Goal: Book appointment/travel/reservation

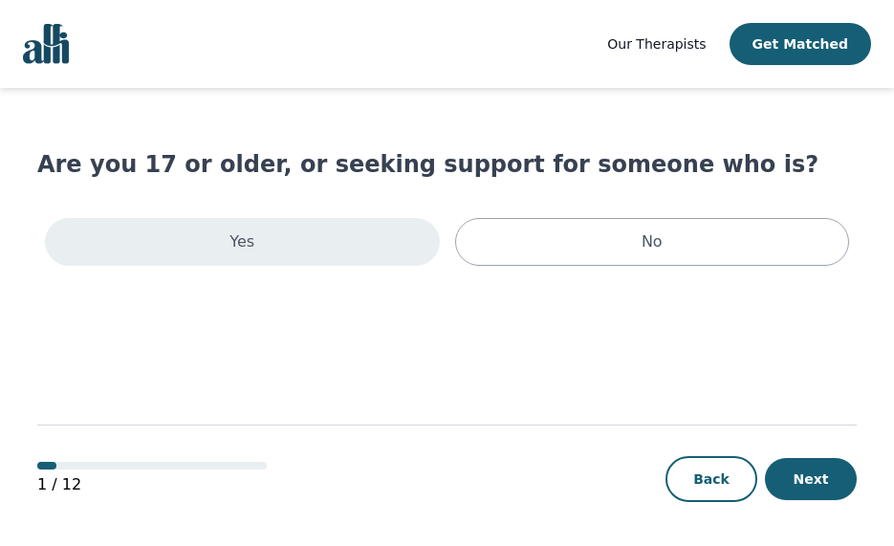
click at [336, 254] on div "Yes" at bounding box center [242, 242] width 395 height 48
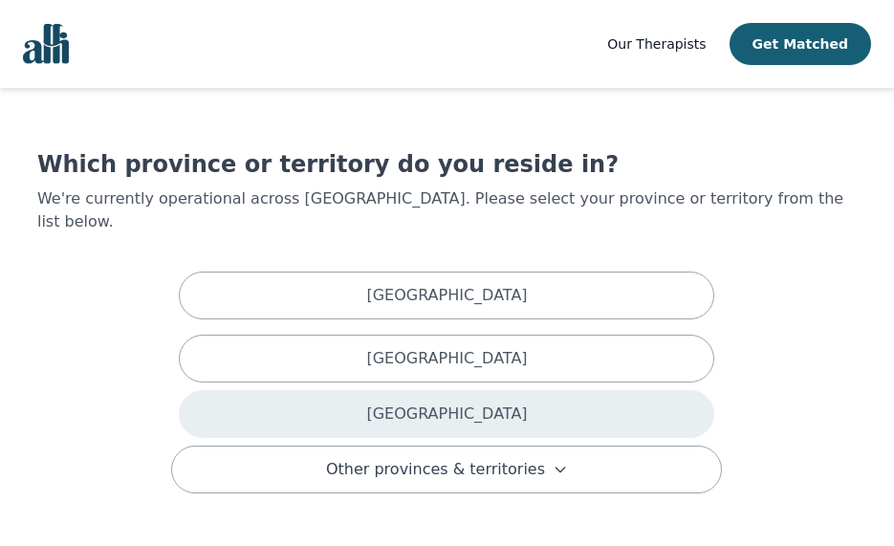
click at [446, 402] on p "[GEOGRAPHIC_DATA]" at bounding box center [446, 413] width 161 height 23
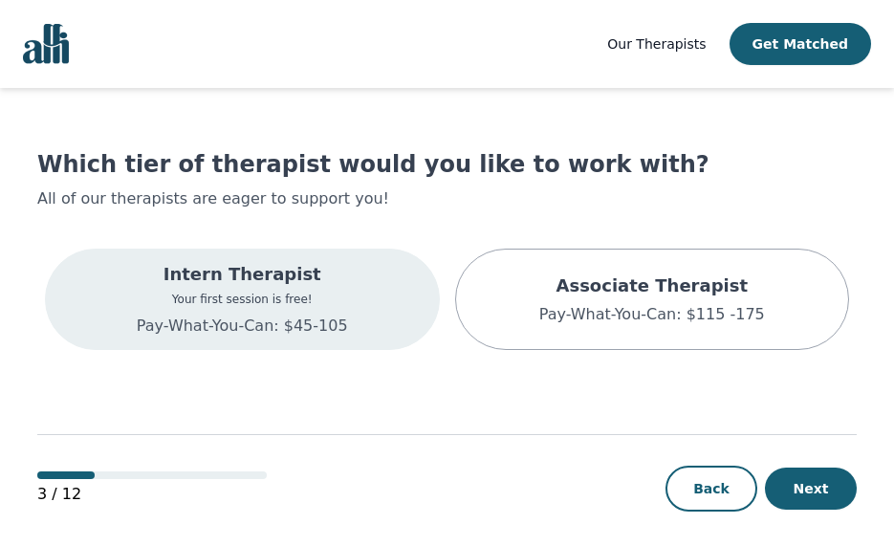
click at [363, 314] on div "Intern Therapist Your first session is free! Pay-What-You-Can: $45-105" at bounding box center [242, 299] width 395 height 101
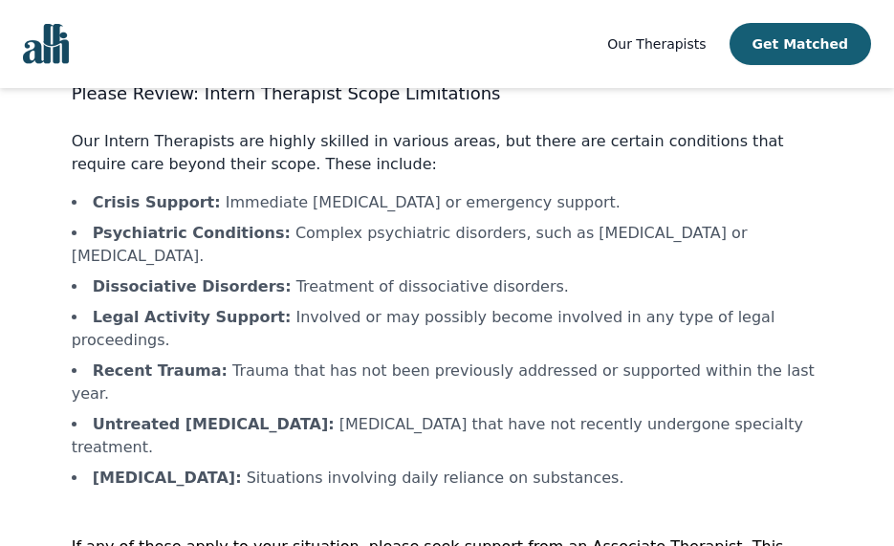
scroll to position [135, 0]
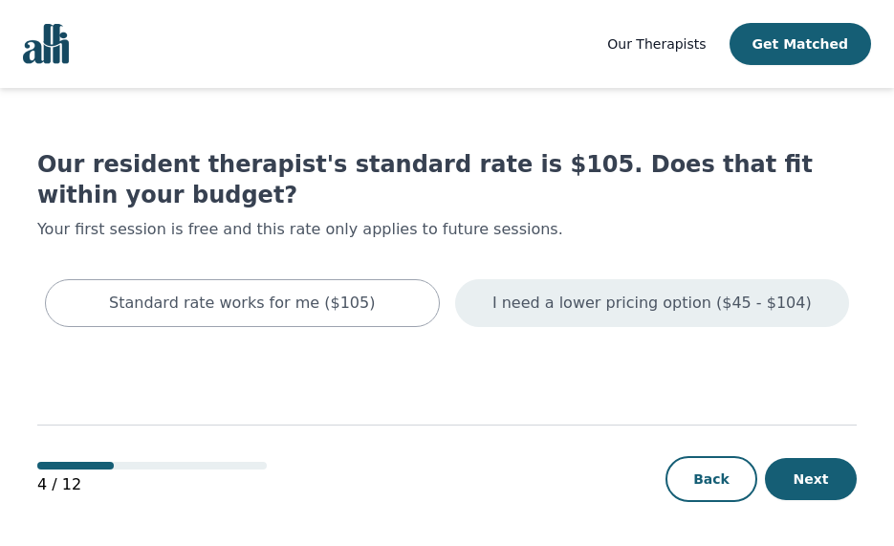
click at [546, 307] on p "I need a lower pricing option ($45 - $104)" at bounding box center [651, 303] width 319 height 23
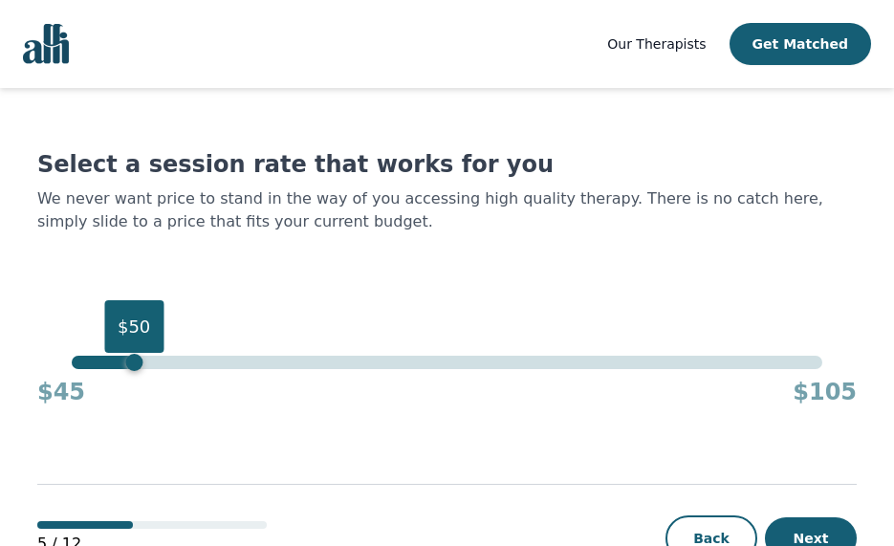
drag, startPoint x: 825, startPoint y: 370, endPoint x: 135, endPoint y: 365, distance: 690.2
click at [135, 365] on div "$50" at bounding box center [133, 362] width 17 height 17
click at [820, 531] on button "Next" at bounding box center [811, 538] width 92 height 42
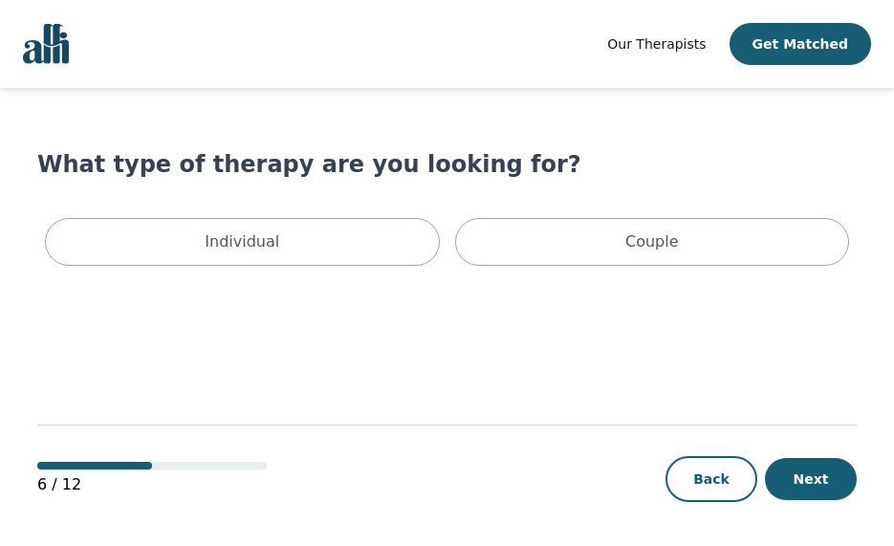
click at [346, 266] on div "Individual Couple" at bounding box center [446, 241] width 819 height 63
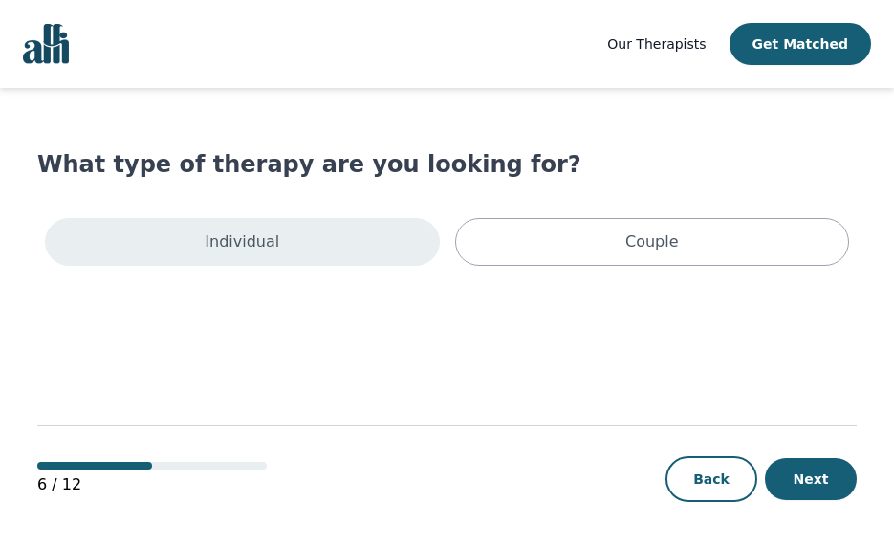
click at [343, 256] on div "Individual" at bounding box center [242, 242] width 395 height 48
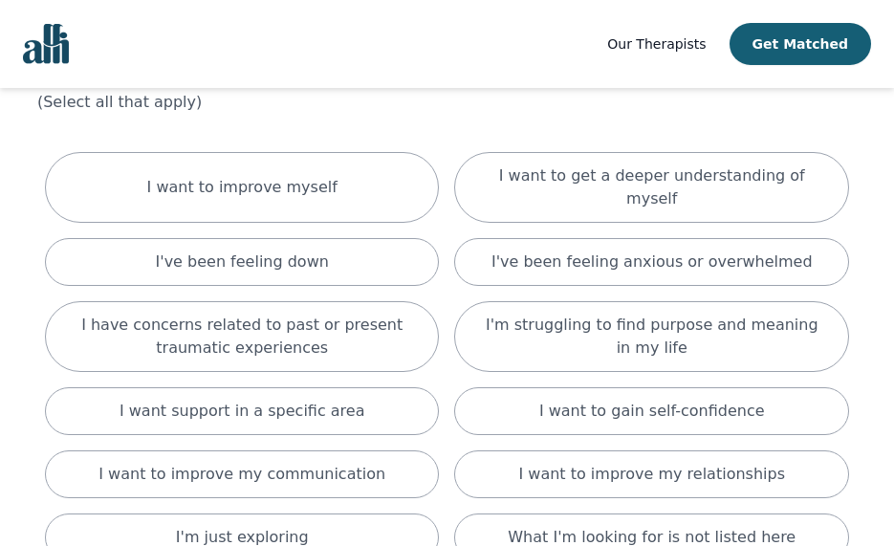
scroll to position [86, 0]
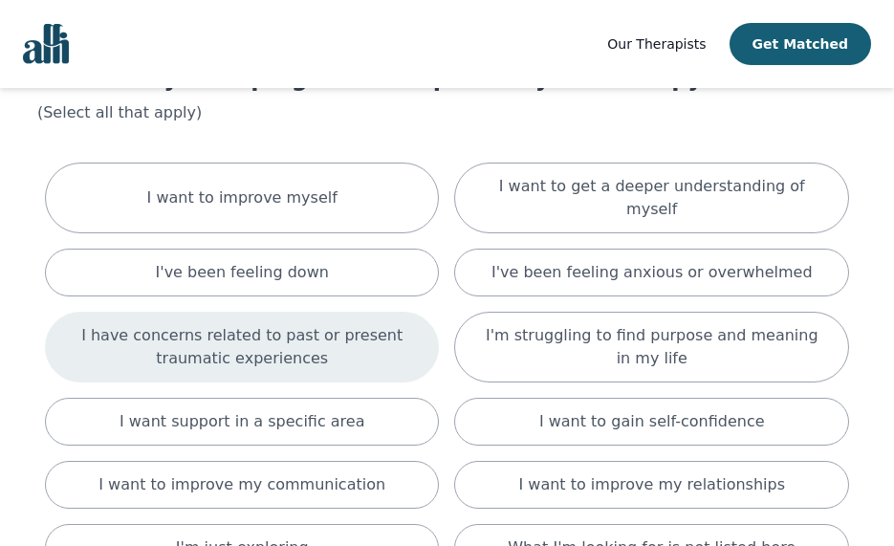
click at [389, 324] on p "I have concerns related to past or present traumatic experiences" at bounding box center [242, 347] width 347 height 46
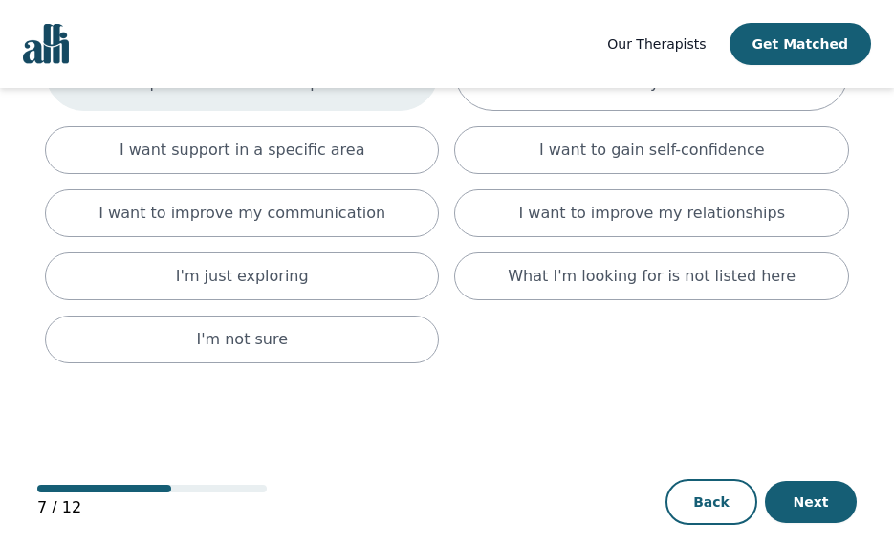
scroll to position [367, 0]
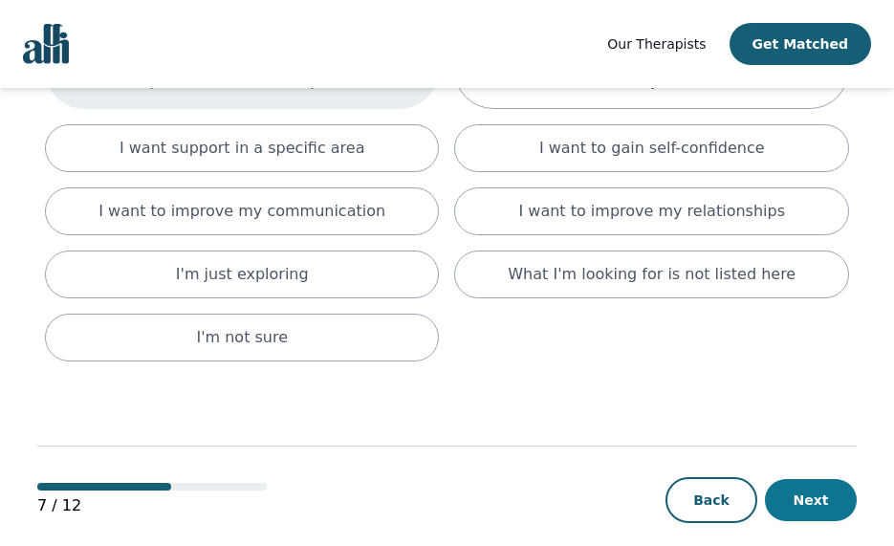
click at [816, 488] on button "Next" at bounding box center [811, 500] width 92 height 42
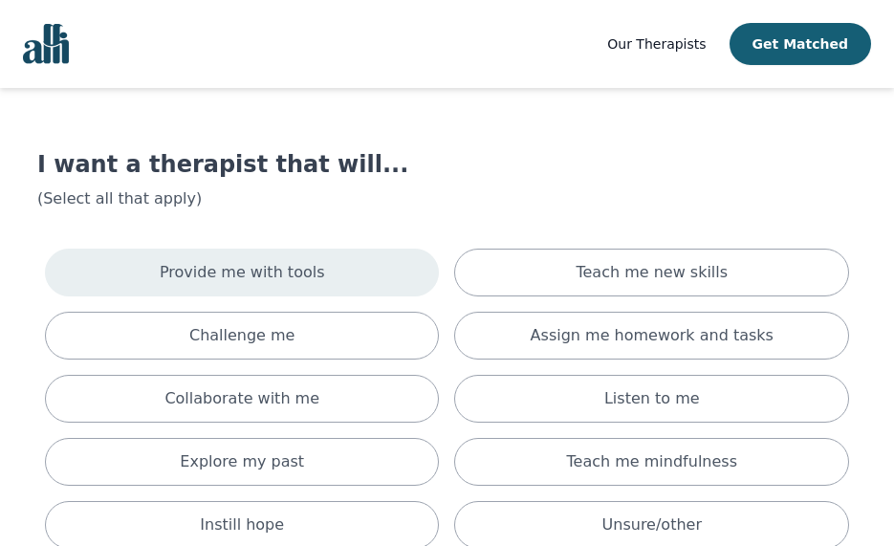
click at [360, 280] on div "Provide me with tools" at bounding box center [242, 273] width 395 height 48
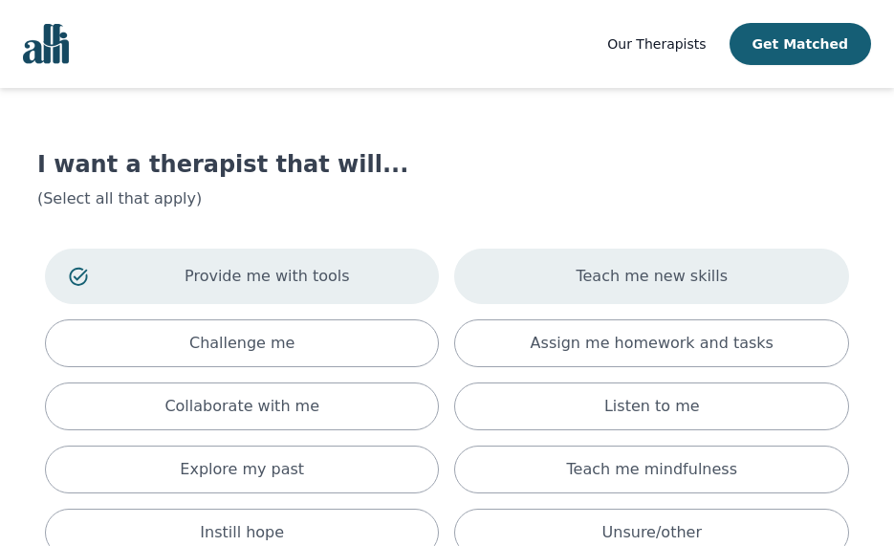
click at [684, 269] on p "Teach me new skills" at bounding box center [651, 276] width 152 height 23
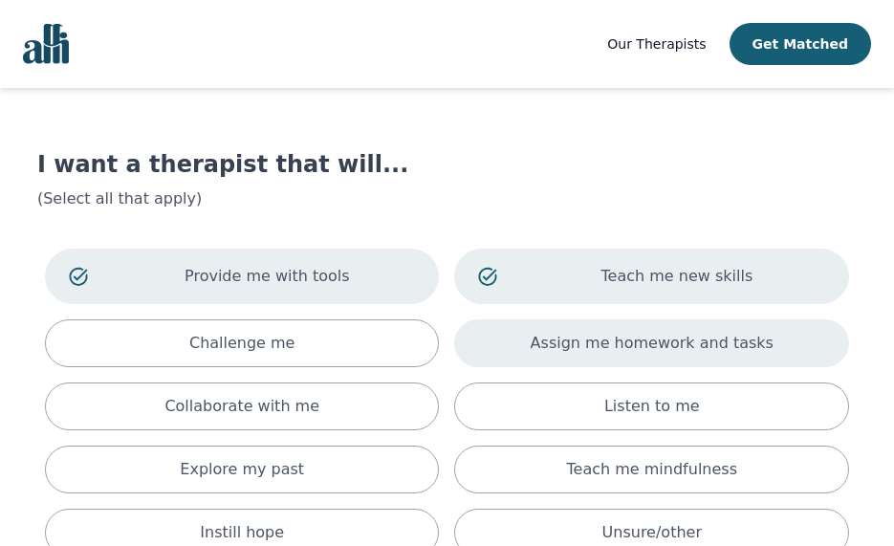
click at [813, 350] on div "Assign me homework and tasks" at bounding box center [651, 343] width 395 height 48
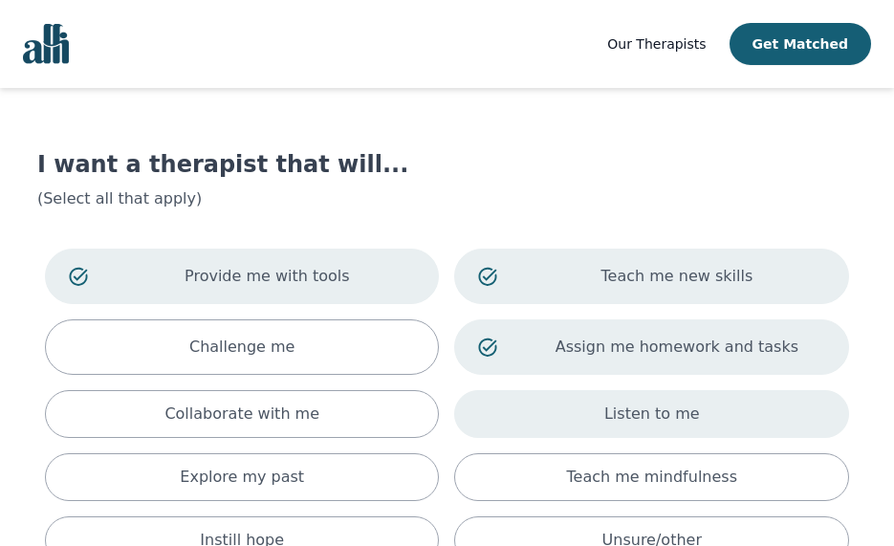
click at [546, 420] on div "Listen to me" at bounding box center [651, 414] width 395 height 48
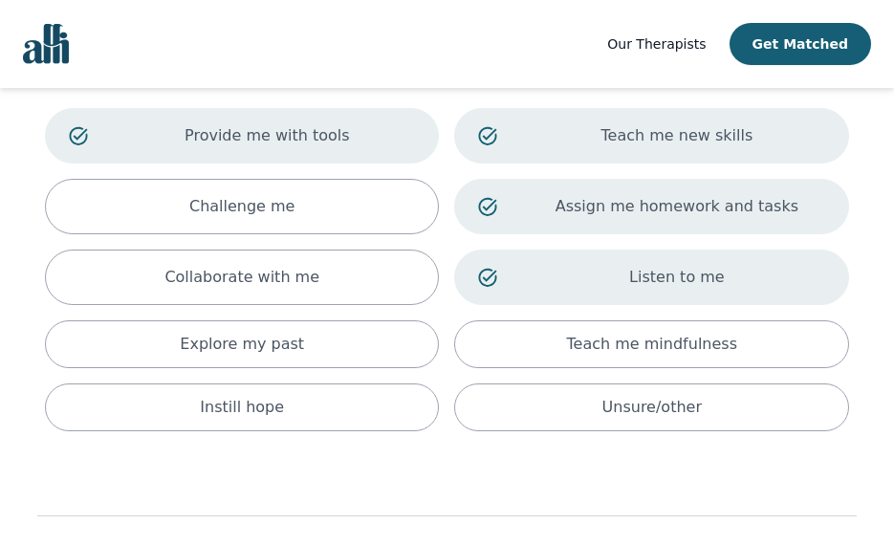
scroll to position [179, 0]
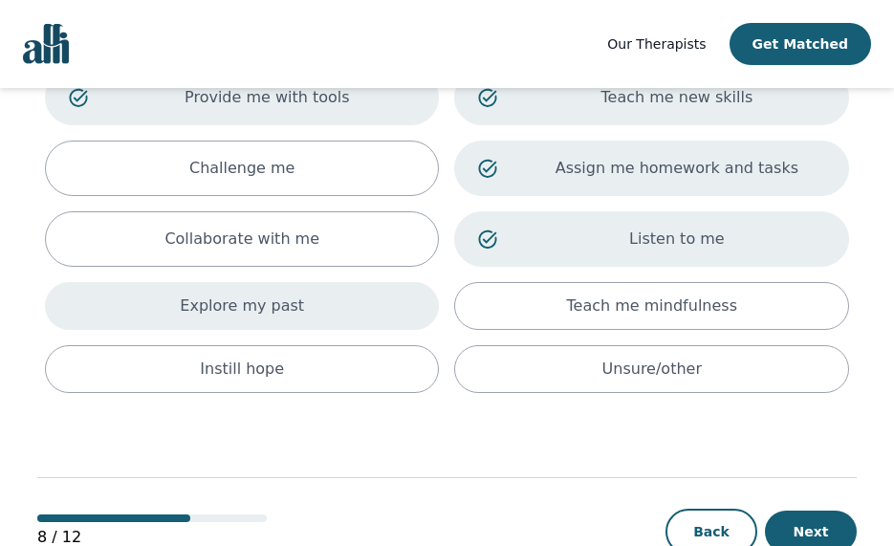
click at [316, 309] on div "Explore my past" at bounding box center [242, 306] width 395 height 48
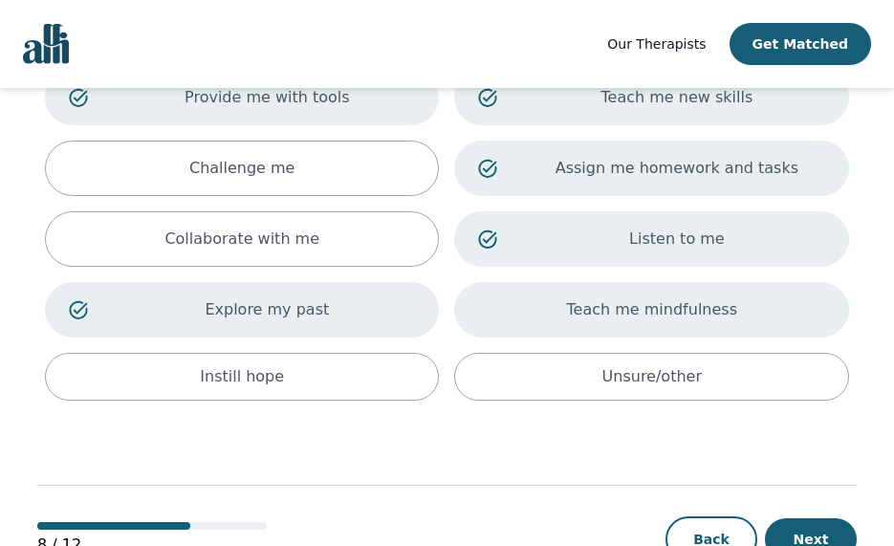
click at [662, 301] on p "Teach me mindfulness" at bounding box center [652, 309] width 170 height 23
click at [335, 402] on div "Provide me with tools Teach me new skills Challenge me Assign me homework and t…" at bounding box center [446, 235] width 819 height 346
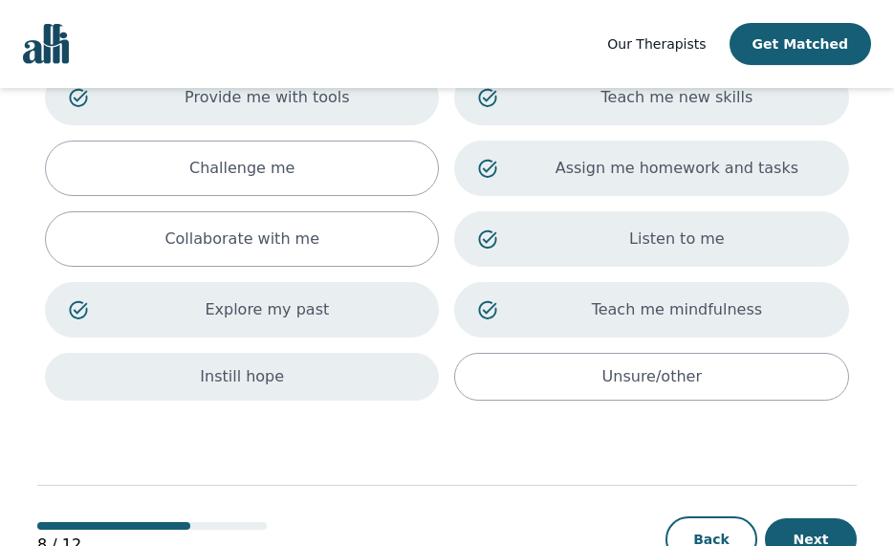
click at [337, 387] on div "Instill hope" at bounding box center [242, 377] width 395 height 48
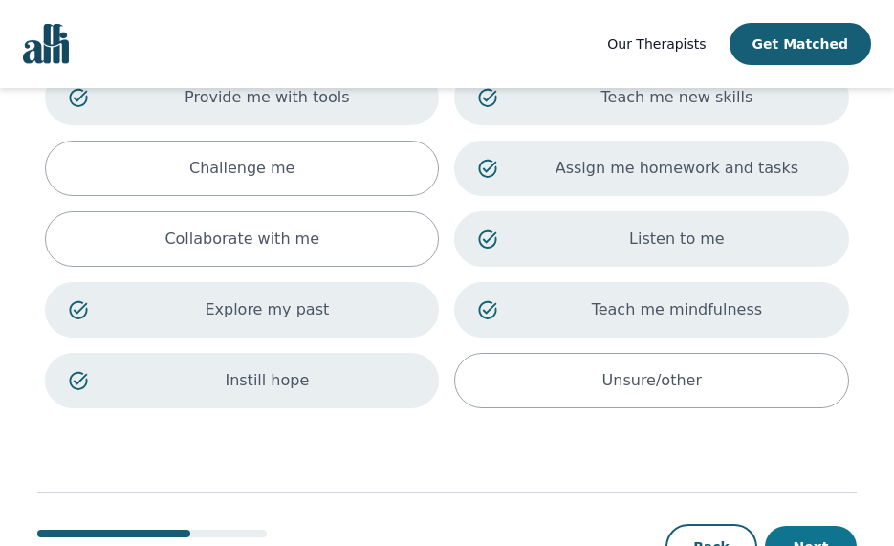
click at [811, 536] on button "Next" at bounding box center [811, 547] width 92 height 42
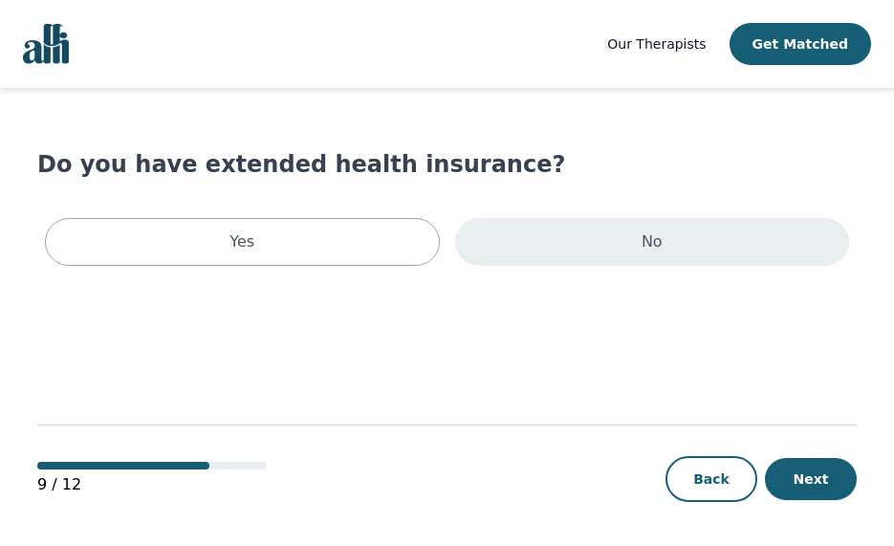
click at [661, 247] on p "No" at bounding box center [651, 241] width 21 height 23
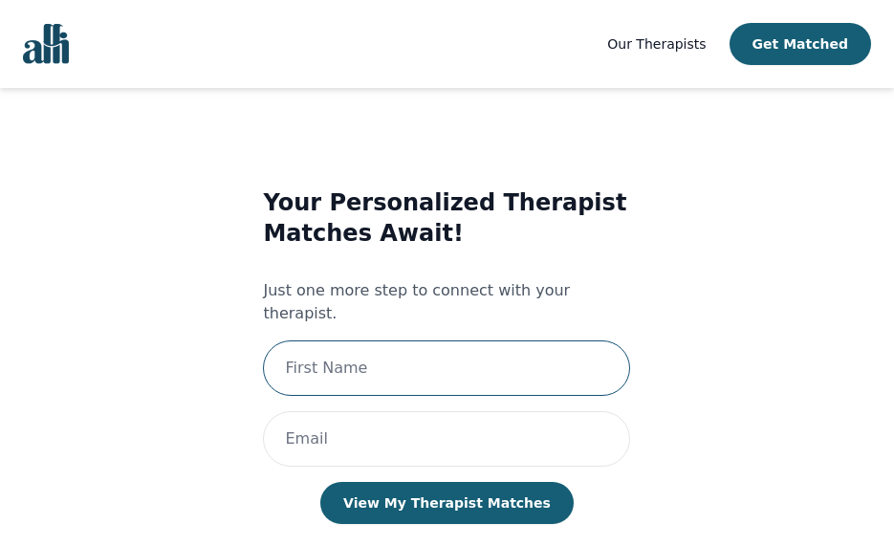
click at [567, 341] on input "text" at bounding box center [446, 367] width 367 height 55
type input "[PERSON_NAME]"
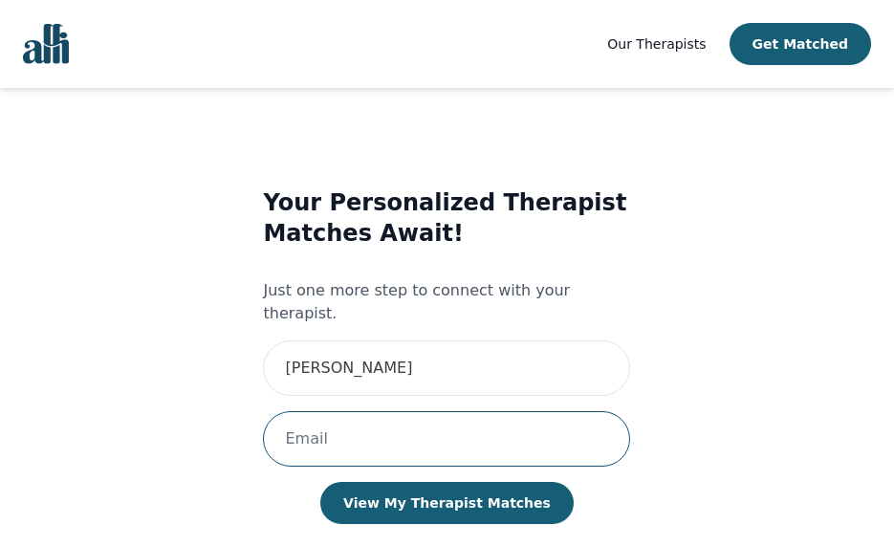
click at [559, 411] on input "email" at bounding box center [446, 438] width 367 height 55
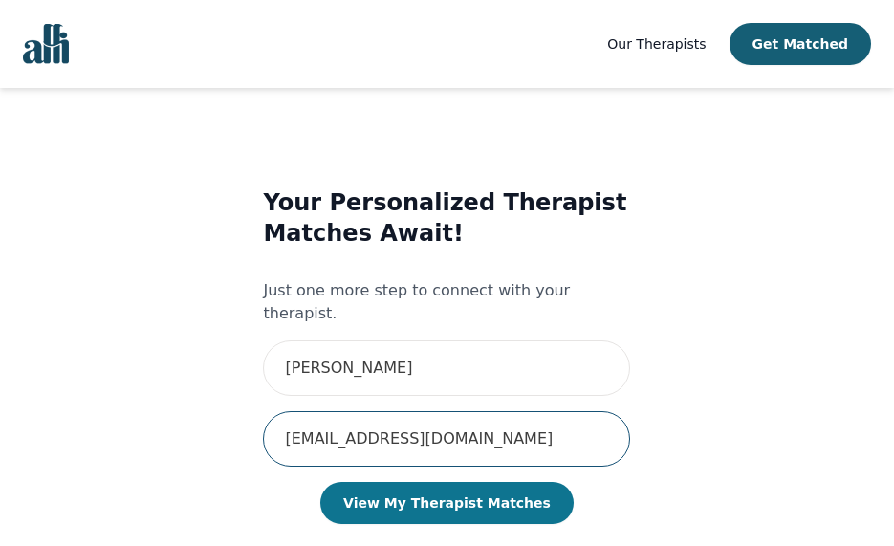
type input "[EMAIL_ADDRESS][DOMAIN_NAME]"
click at [528, 488] on button "View My Therapist Matches" at bounding box center [446, 503] width 253 height 42
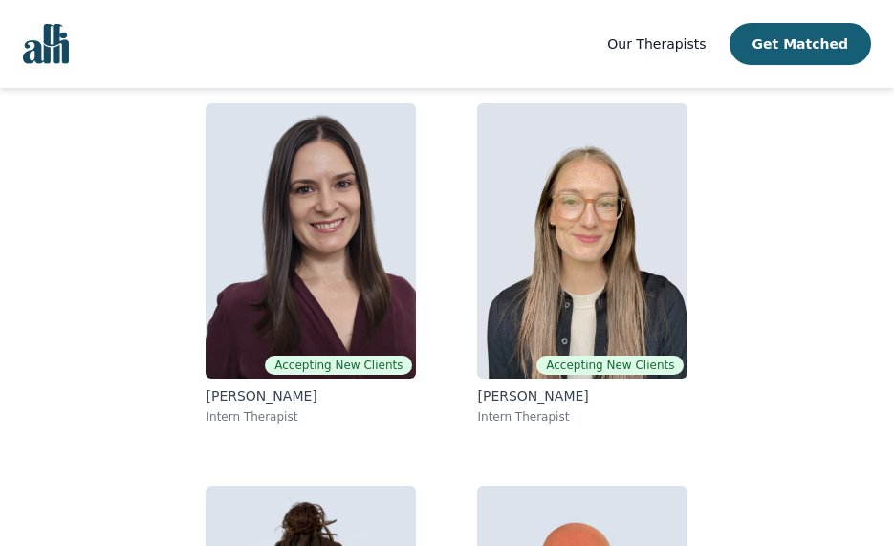
scroll to position [174, 0]
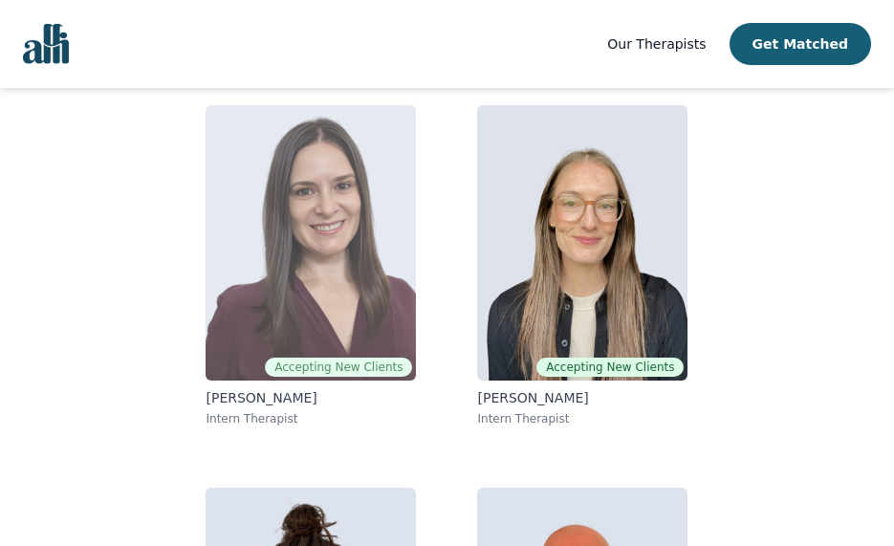
click at [309, 398] on p "[PERSON_NAME]" at bounding box center [311, 397] width 210 height 19
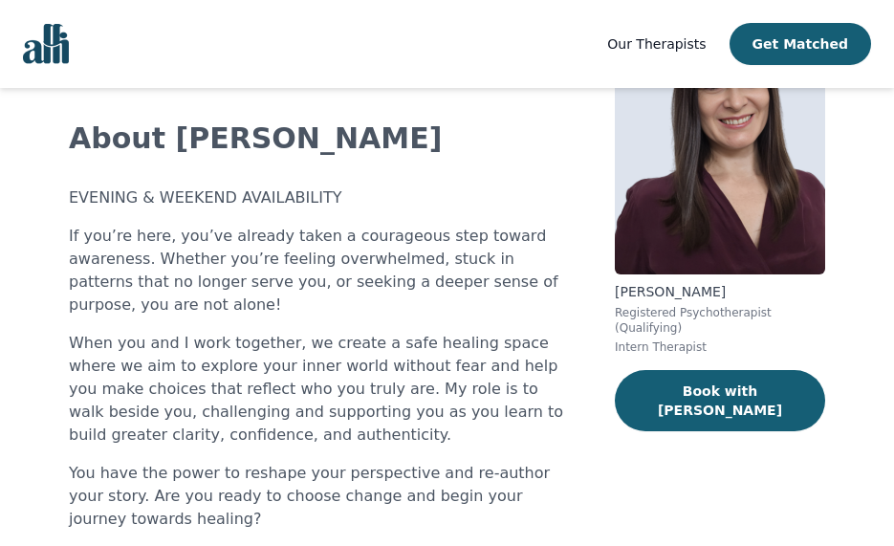
scroll to position [152, 0]
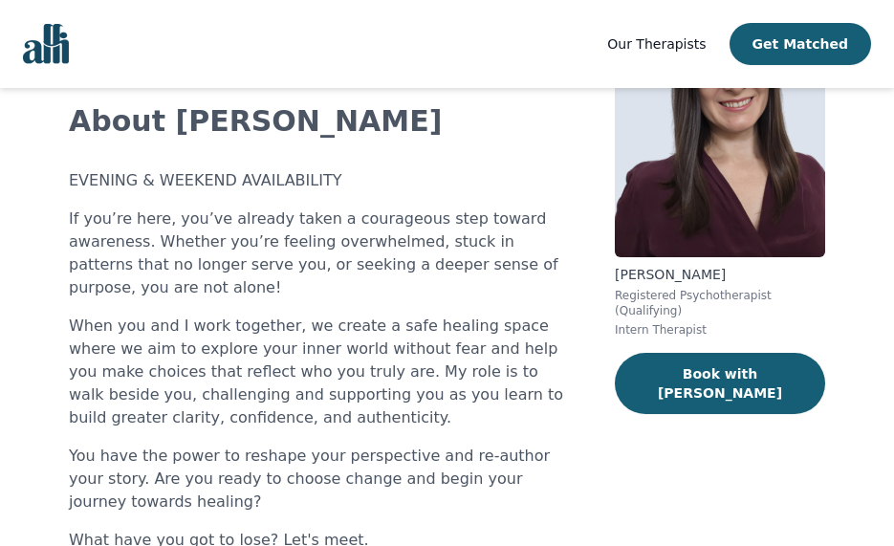
scroll to position [174, 0]
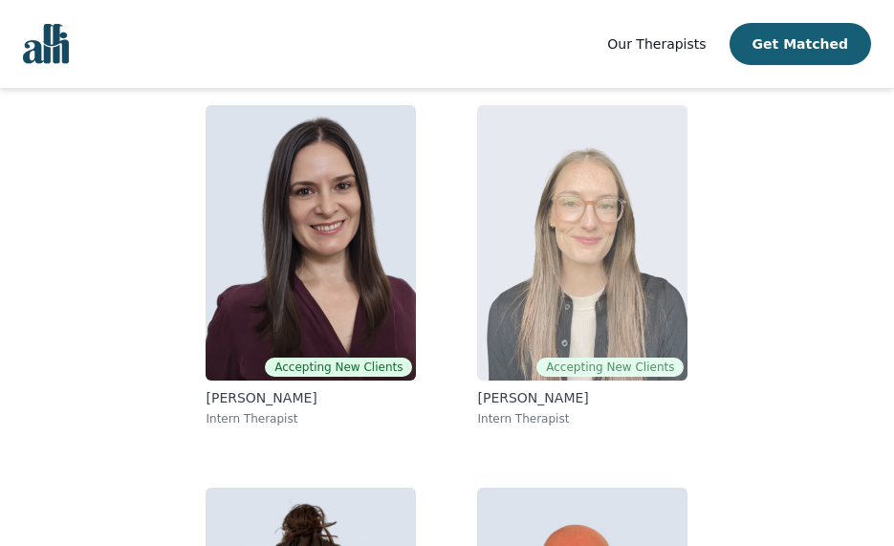
click at [512, 394] on p "[PERSON_NAME]" at bounding box center [582, 397] width 210 height 19
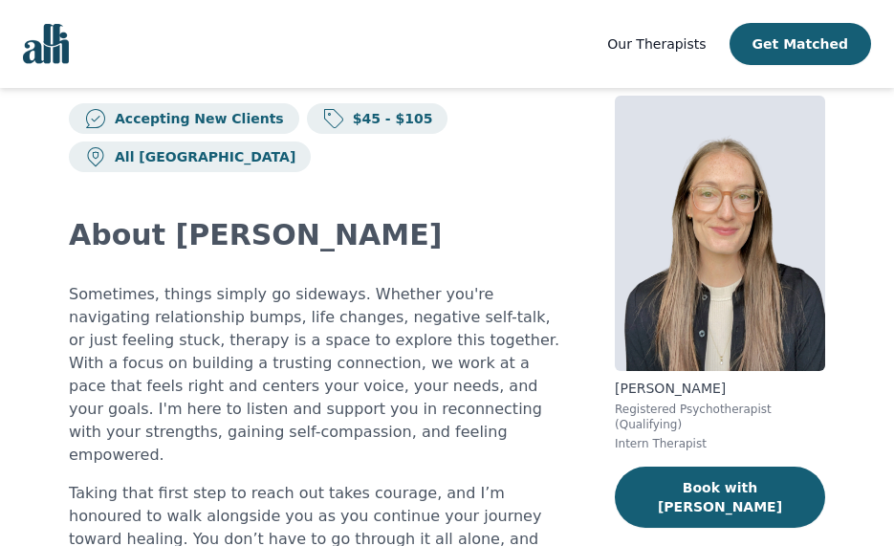
scroll to position [64, 0]
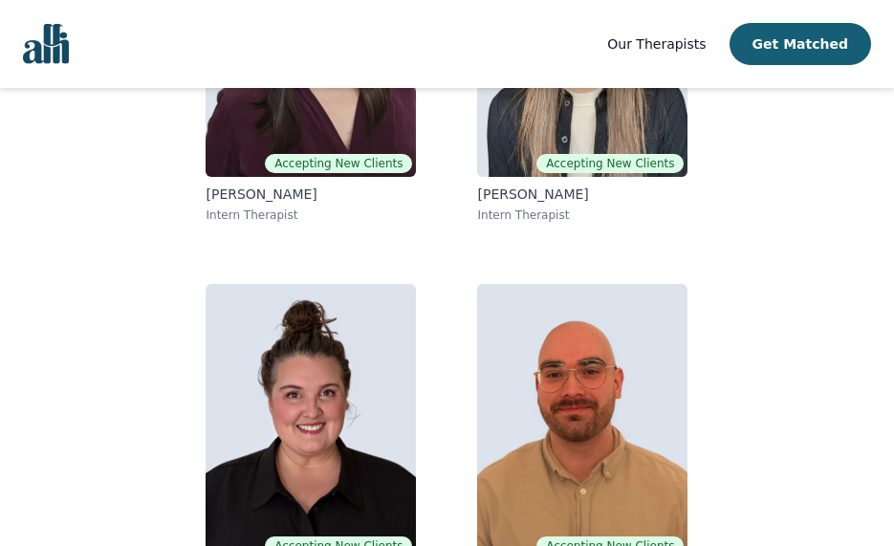
scroll to position [452, 0]
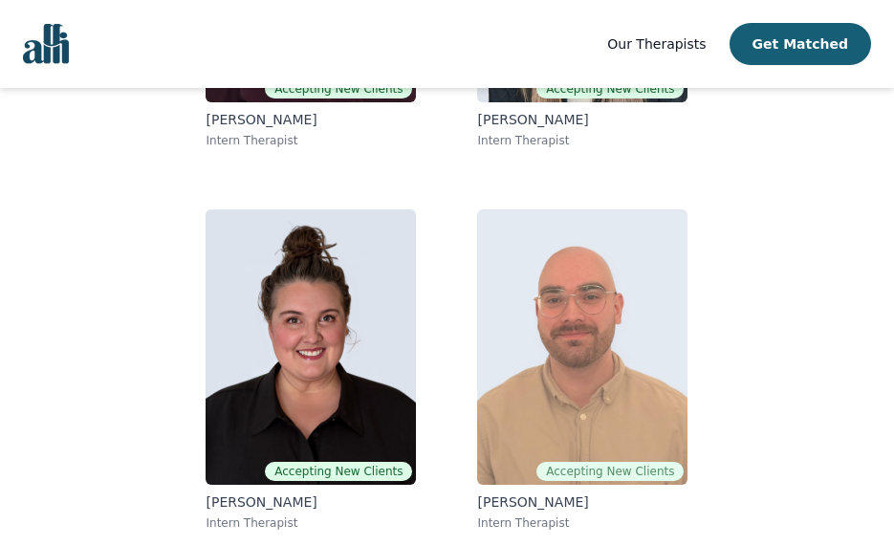
click at [510, 498] on p "[PERSON_NAME]" at bounding box center [582, 501] width 210 height 19
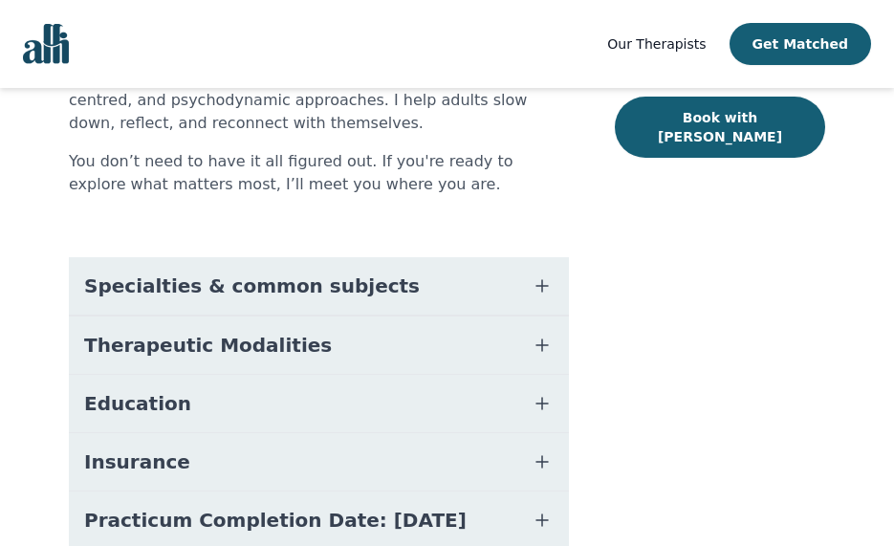
scroll to position [485, 0]
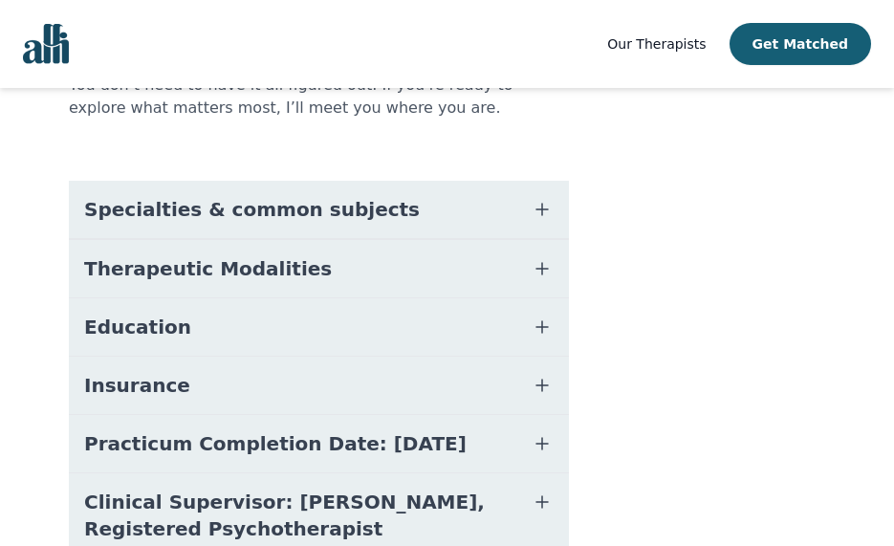
click at [350, 196] on span "Specialties & common subjects" at bounding box center [252, 209] width 336 height 27
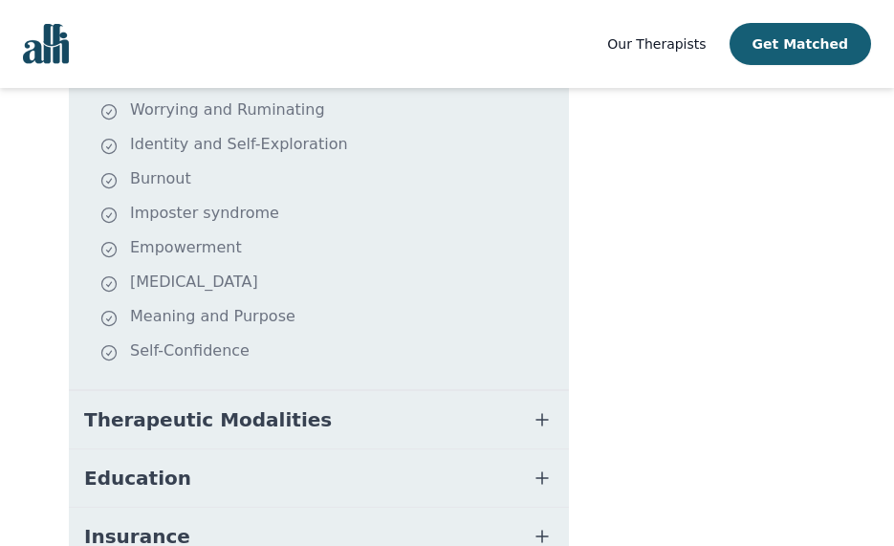
scroll to position [714, 0]
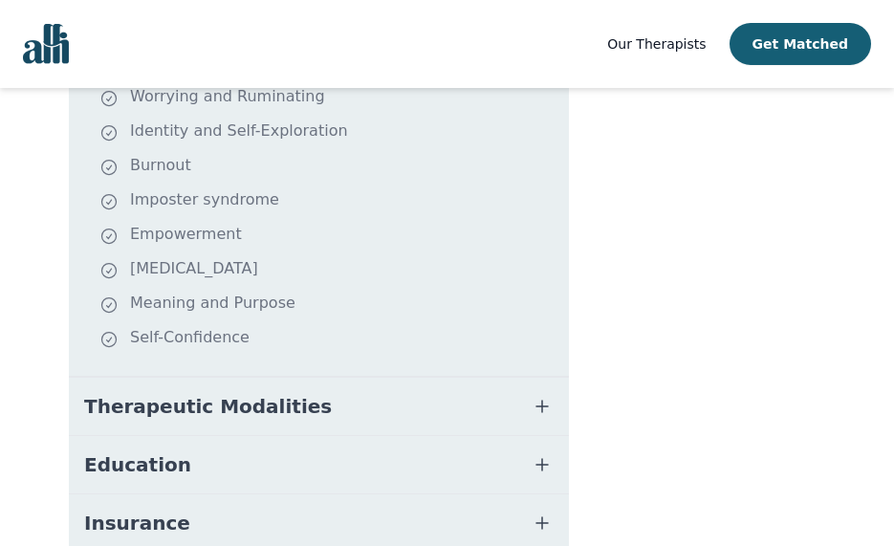
click at [407, 378] on button "Therapeutic Modalities" at bounding box center [319, 406] width 500 height 57
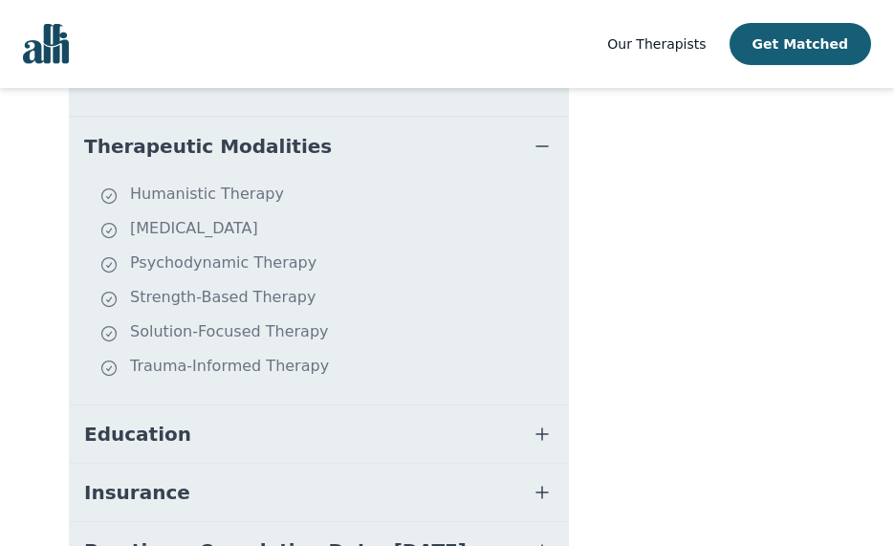
scroll to position [982, 0]
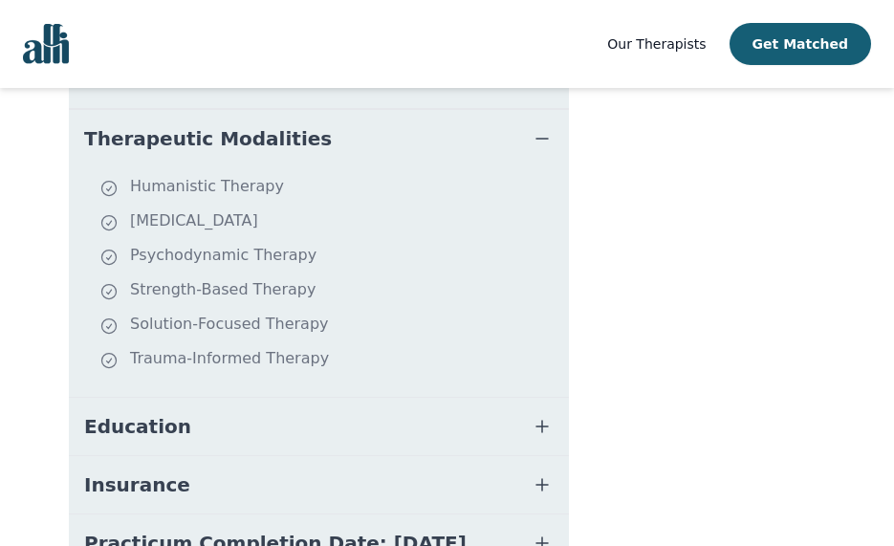
click at [435, 398] on button "Education" at bounding box center [319, 426] width 500 height 57
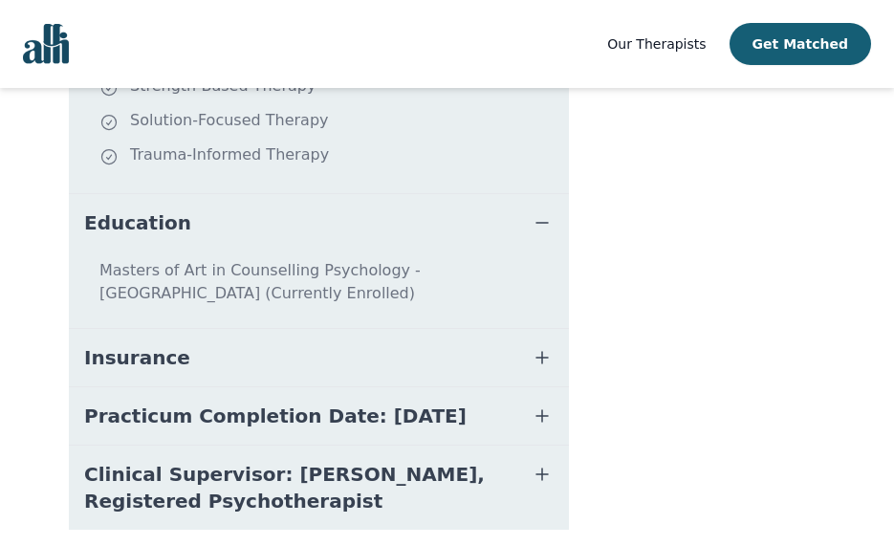
scroll to position [1200, 0]
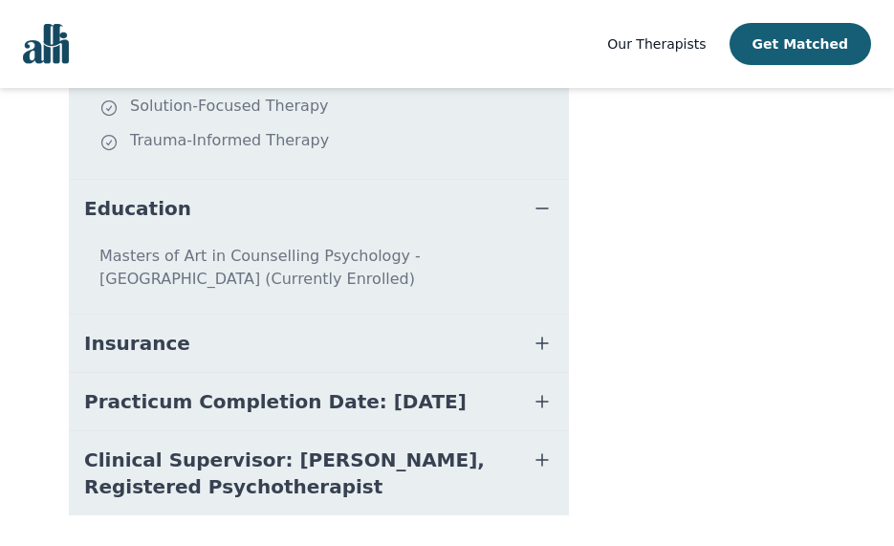
click at [395, 315] on button "Insurance" at bounding box center [319, 343] width 500 height 57
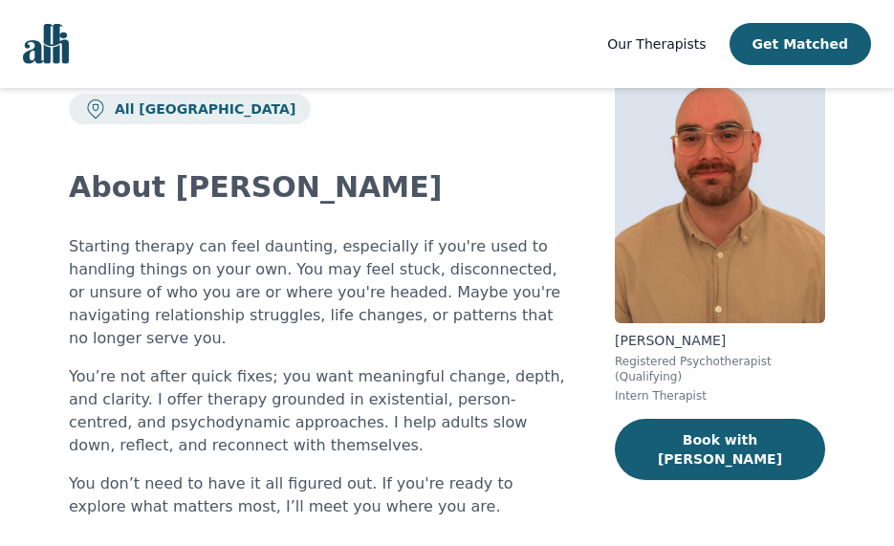
scroll to position [11, 0]
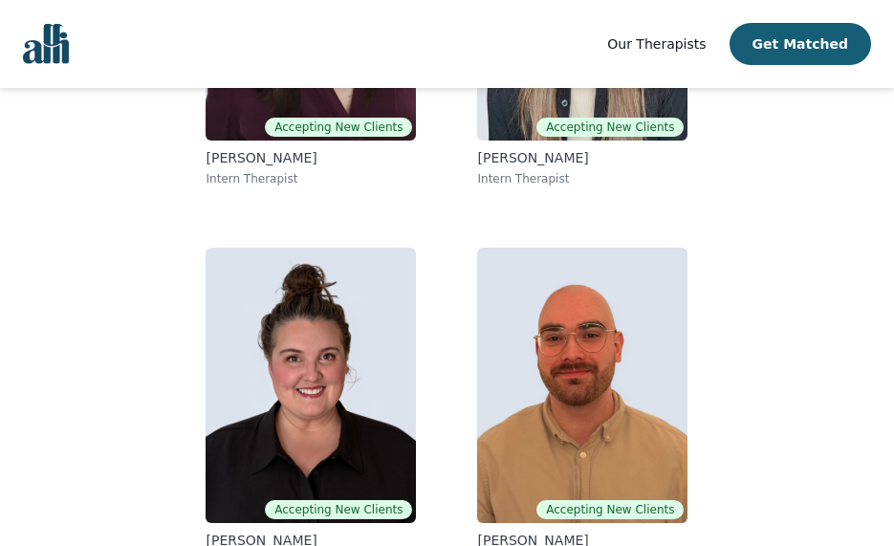
scroll to position [452, 0]
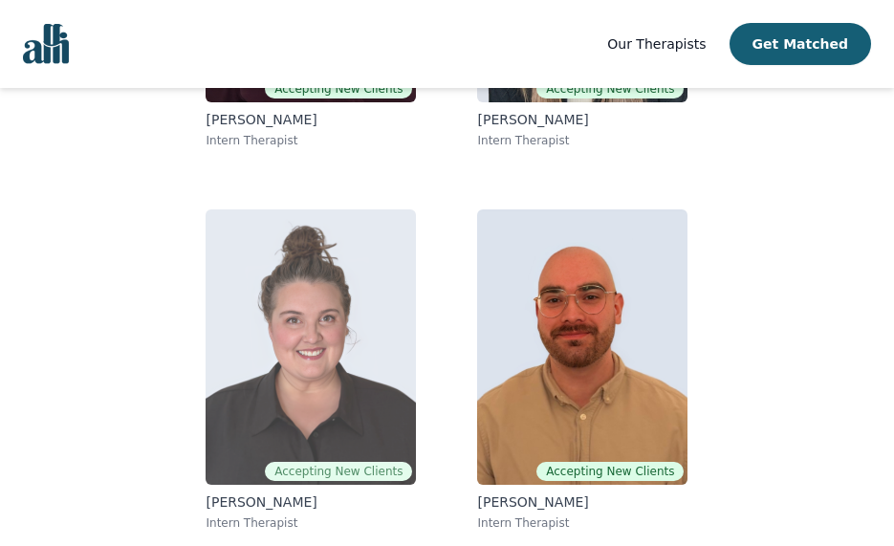
click at [250, 504] on p "[PERSON_NAME]" at bounding box center [311, 501] width 210 height 19
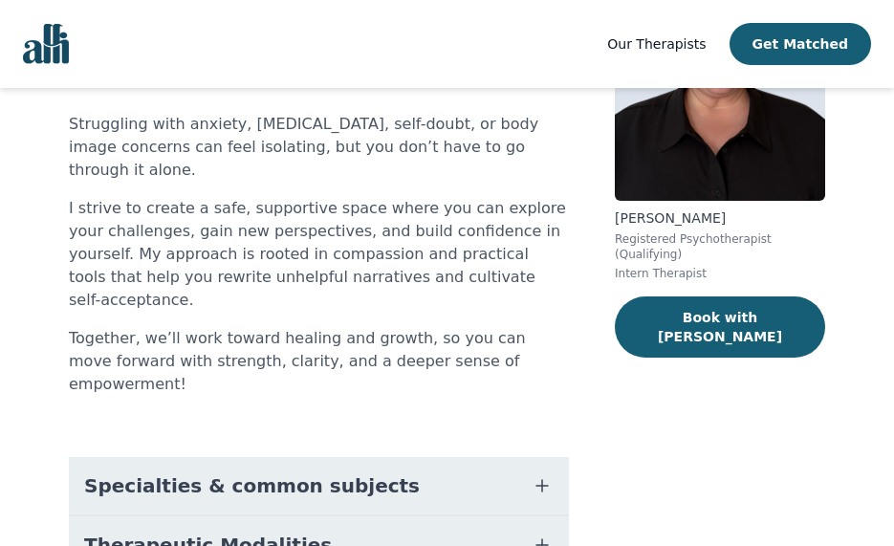
scroll to position [217, 0]
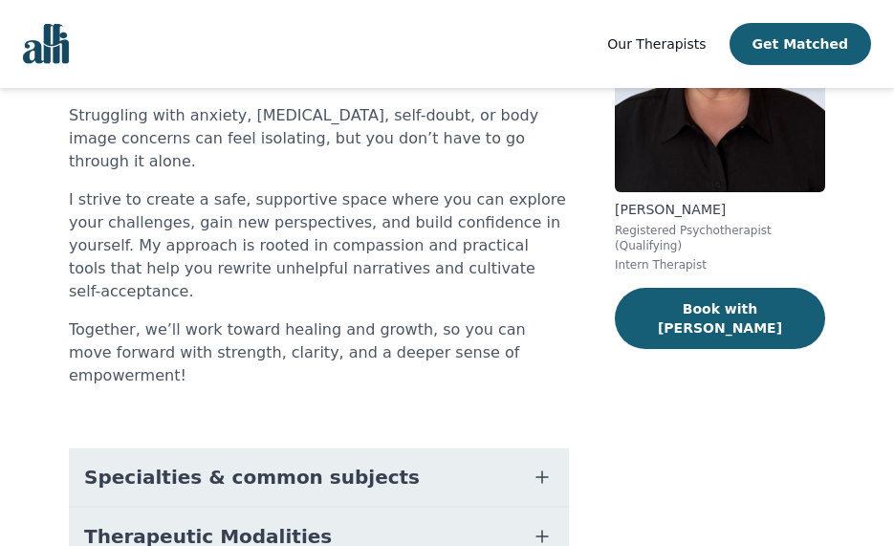
click at [388, 448] on button "Specialties & common subjects" at bounding box center [319, 476] width 500 height 57
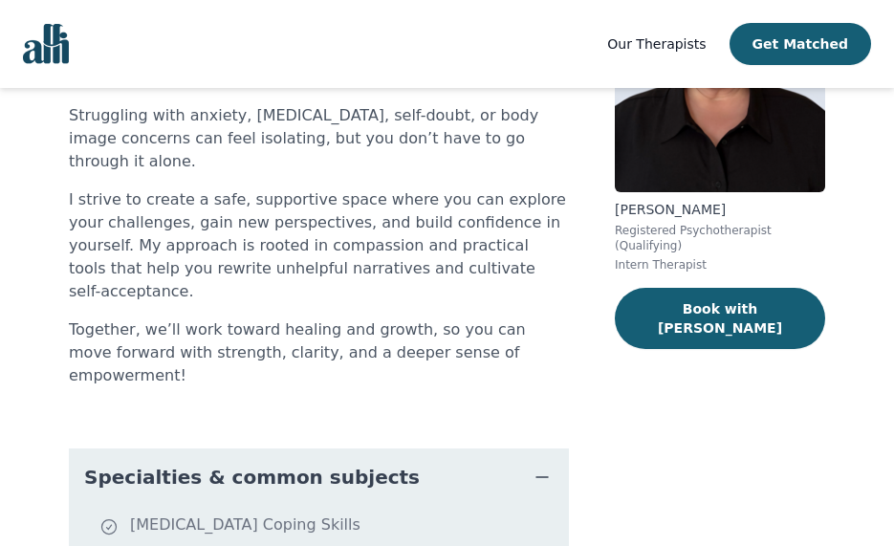
click at [893, 532] on main "Accepting New Clients $45 - $105 All Canada About [PERSON_NAME] Struggling with…" at bounding box center [447, 526] width 894 height 1310
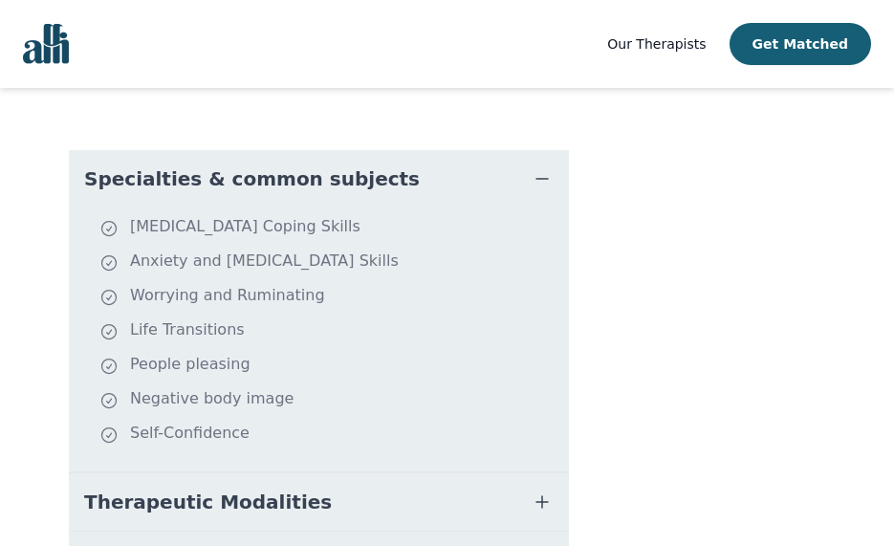
scroll to position [523, 0]
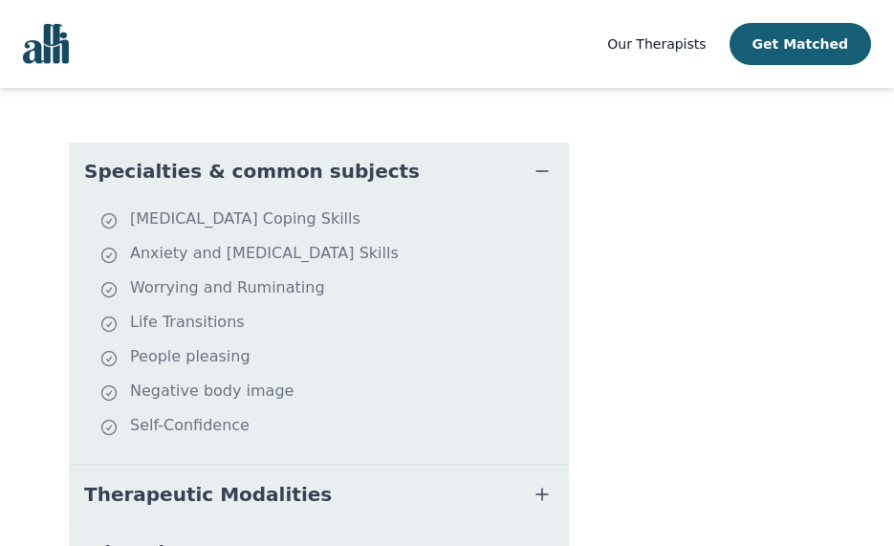
click at [371, 466] on button "Therapeutic Modalities" at bounding box center [319, 494] width 500 height 57
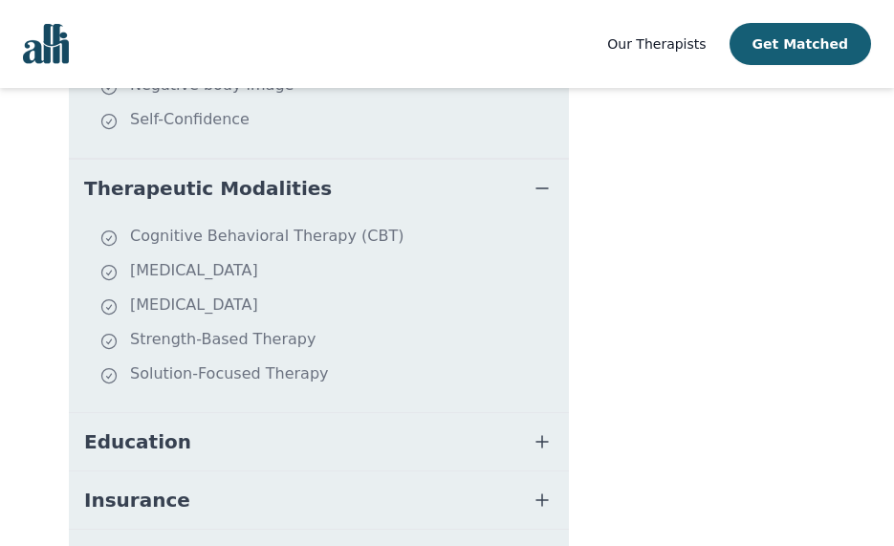
scroll to position [918, 0]
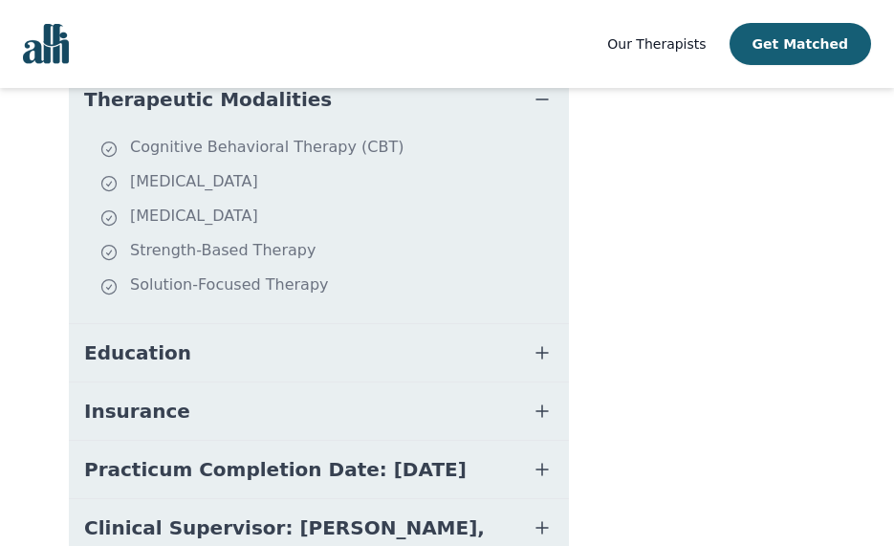
click at [380, 324] on button "Education" at bounding box center [319, 352] width 500 height 57
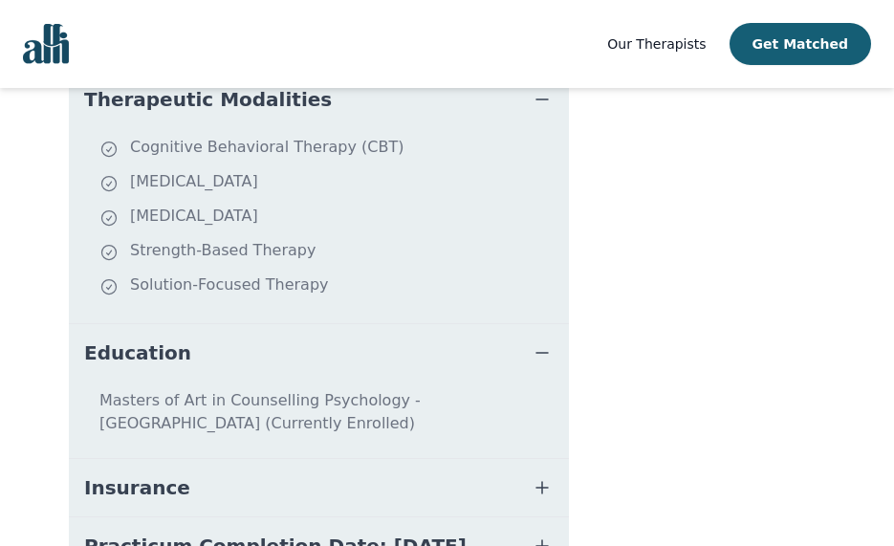
click at [485, 459] on button "Insurance" at bounding box center [319, 487] width 500 height 57
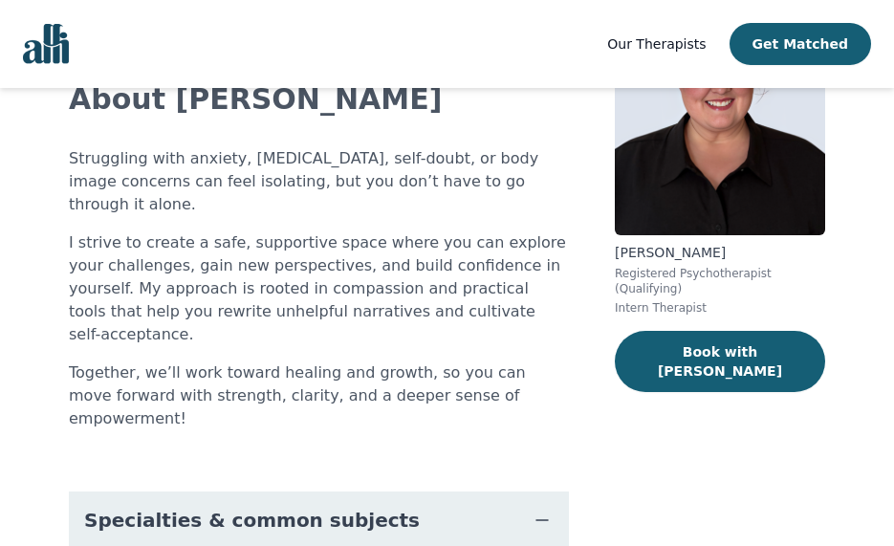
scroll to position [113, 0]
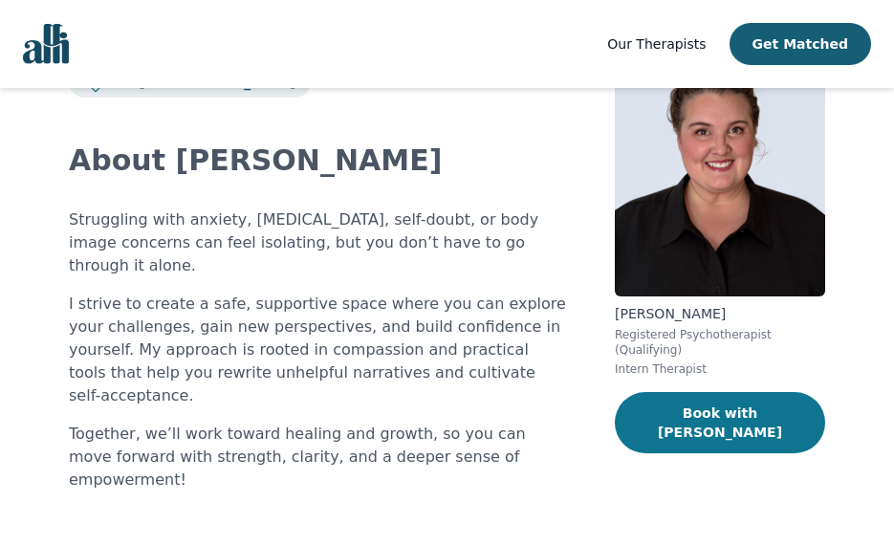
click at [739, 398] on button "Book with [PERSON_NAME]" at bounding box center [720, 422] width 210 height 61
